Goal: Transaction & Acquisition: Subscribe to service/newsletter

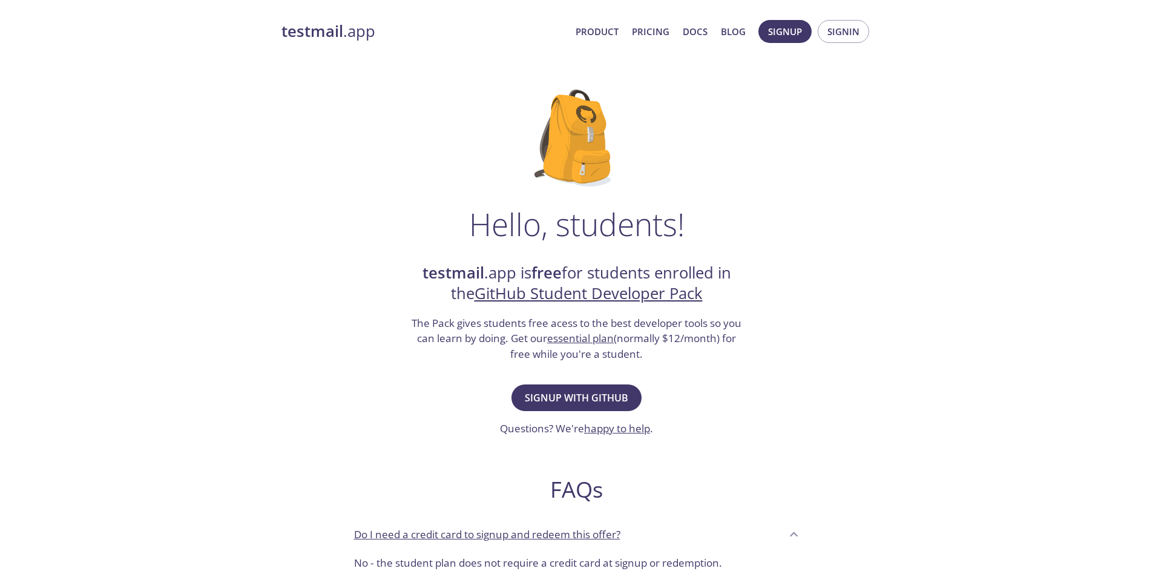
click at [554, 432] on div "Signup with GitHub Questions? We're happy to help ." at bounding box center [576, 408] width 153 height 55
click at [568, 408] on button "Signup with GitHub" at bounding box center [576, 397] width 130 height 27
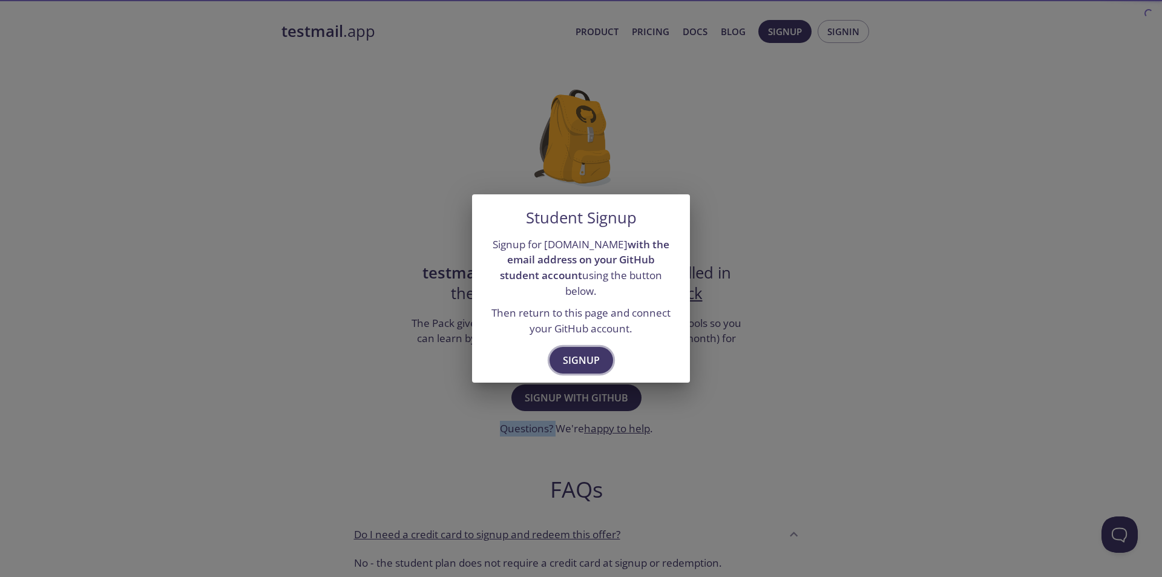
click at [560, 353] on button "Signup" at bounding box center [581, 360] width 64 height 27
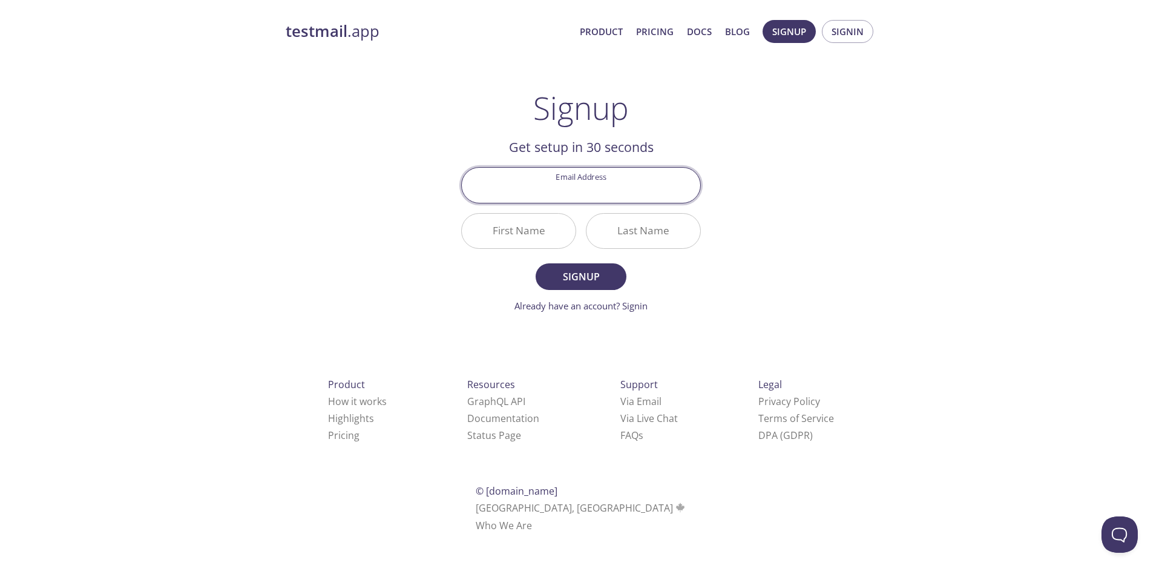
click at [594, 180] on input "Email Address" at bounding box center [581, 185] width 238 height 34
click at [856, 151] on div "testmail .app Product Pricing Docs Blog Signup Signin Signup Get setup in 30 se…" at bounding box center [581, 289] width 620 height 555
click at [579, 189] on input "Email Address" at bounding box center [581, 185] width 238 height 34
type input "v"
click at [559, 203] on div at bounding box center [581, 185] width 240 height 36
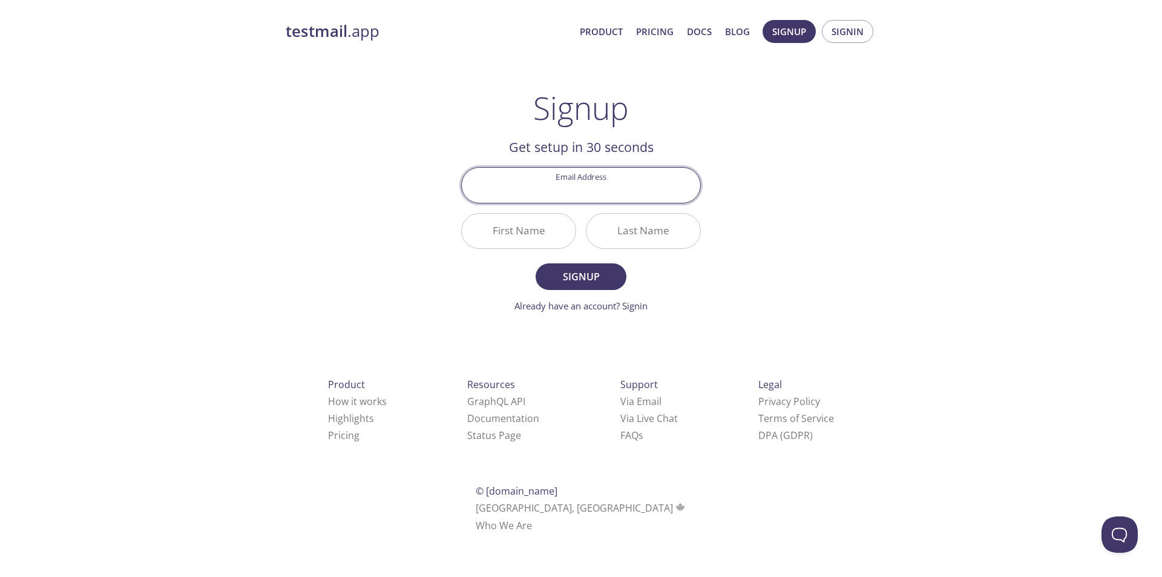
click at [577, 181] on input "Email Address" at bounding box center [581, 185] width 238 height 34
type input "v"
click at [585, 185] on input "Email Address" at bounding box center [581, 185] width 238 height 34
type input "[EMAIL_ADDRESS][DOMAIN_NAME]"
click at [592, 232] on input "Last Name" at bounding box center [643, 231] width 114 height 34
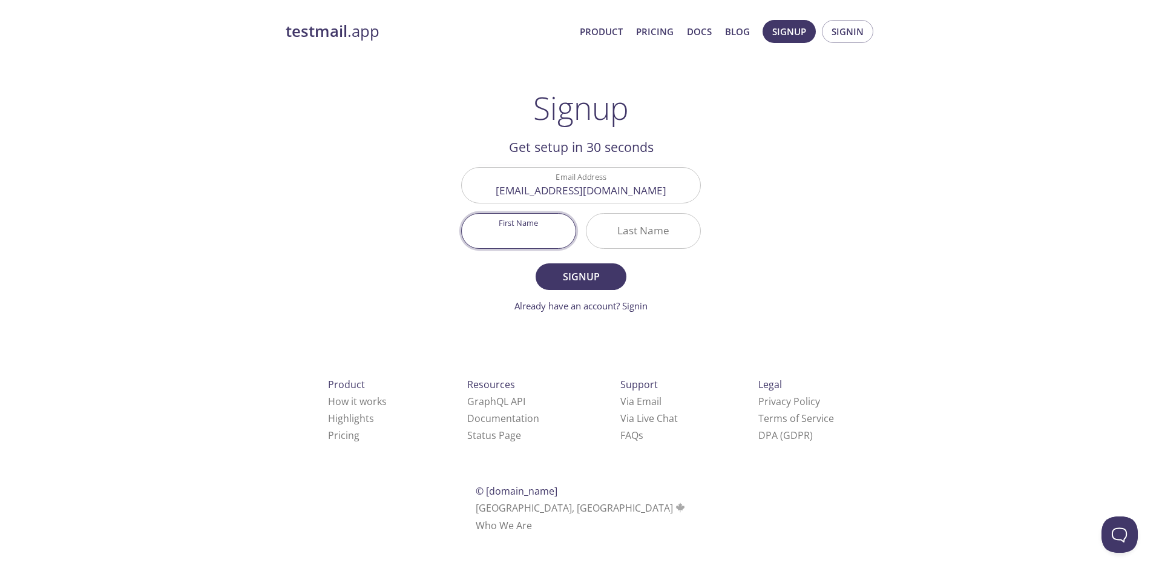
click at [543, 232] on input "First Name" at bounding box center [519, 231] width 114 height 34
type input "[PERSON_NAME]"
click at [643, 234] on input "Last Name" at bounding box center [643, 231] width 114 height 34
type input "[PERSON_NAME]"
click at [579, 270] on span "Signup" at bounding box center [581, 276] width 64 height 17
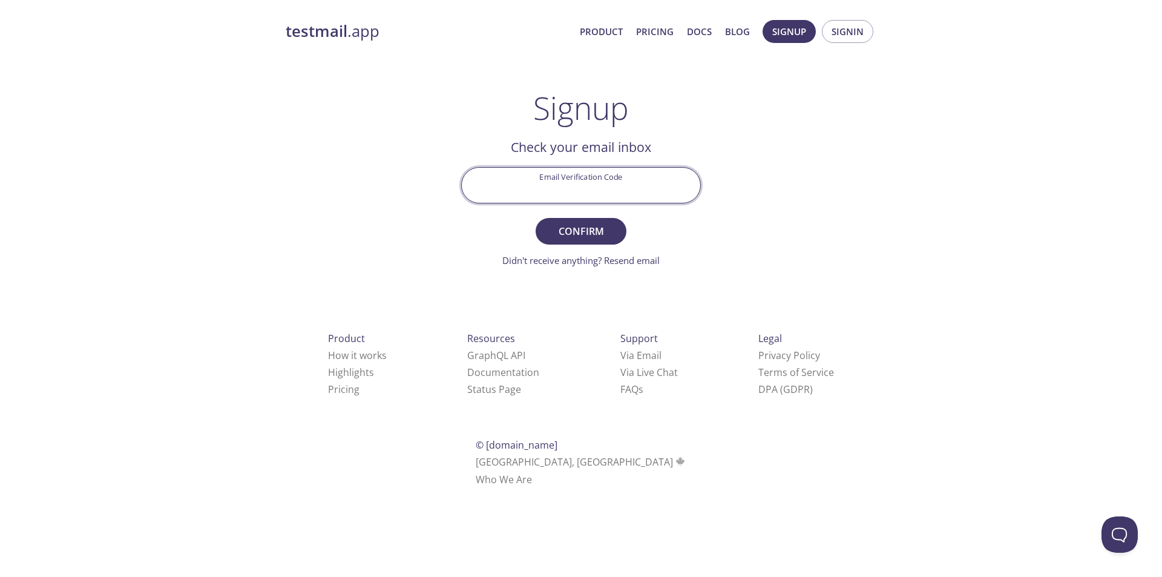
click at [571, 172] on input "Email Verification Code" at bounding box center [581, 185] width 238 height 34
click at [572, 170] on input "Email Verification Code" at bounding box center [581, 185] width 238 height 34
type input "NL4ZB3M"
click at [536, 218] on button "Confirm" at bounding box center [581, 231] width 91 height 27
